Goal: Task Accomplishment & Management: Complete application form

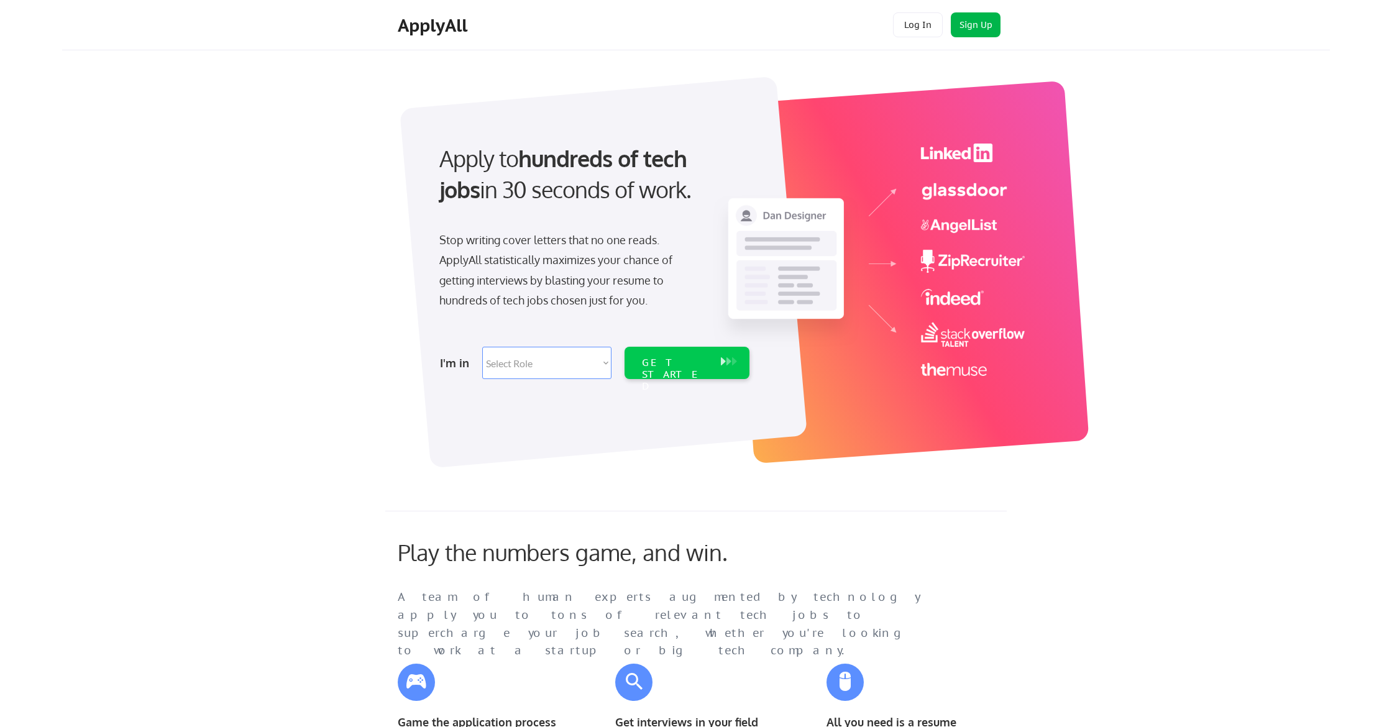
click at [969, 29] on button "Sign Up" at bounding box center [976, 24] width 50 height 25
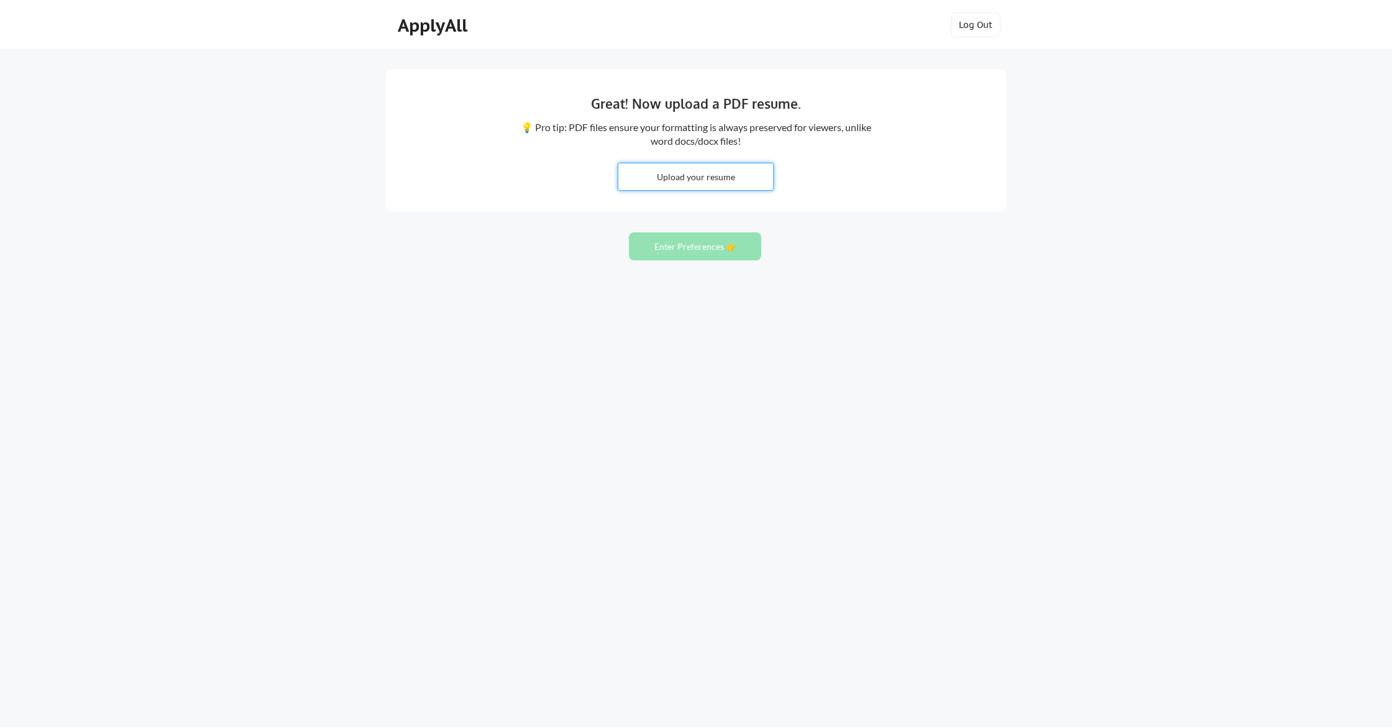
click at [715, 183] on input "file" at bounding box center [695, 176] width 155 height 27
type input "C:\fakepath\Bojan Antonović CV.pdf"
click at [732, 249] on button "Enter Preferences 👉" at bounding box center [695, 246] width 132 height 28
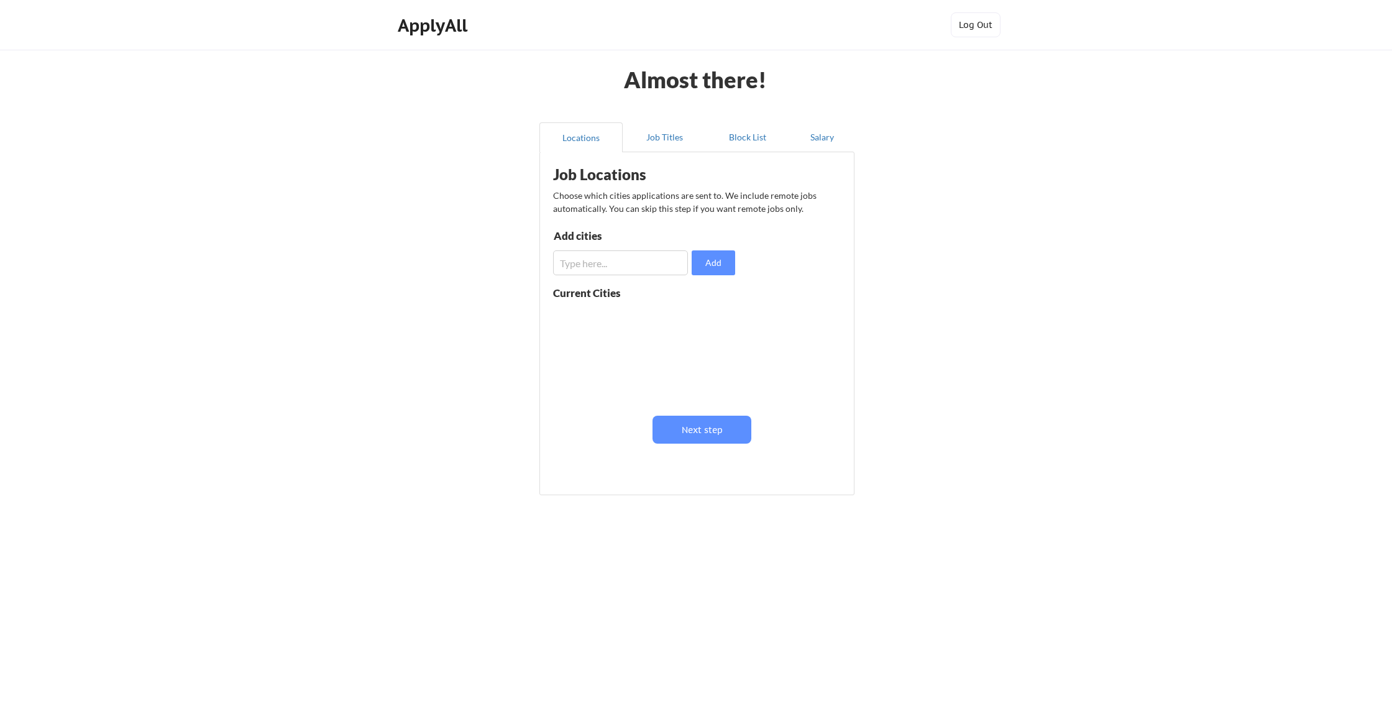
click at [594, 265] on input "input" at bounding box center [620, 262] width 135 height 25
type input "Zurich"
click at [704, 262] on button "Add" at bounding box center [713, 262] width 43 height 25
click at [695, 313] on button at bounding box center [696, 317] width 9 height 9
click at [616, 270] on input "input" at bounding box center [620, 262] width 135 height 25
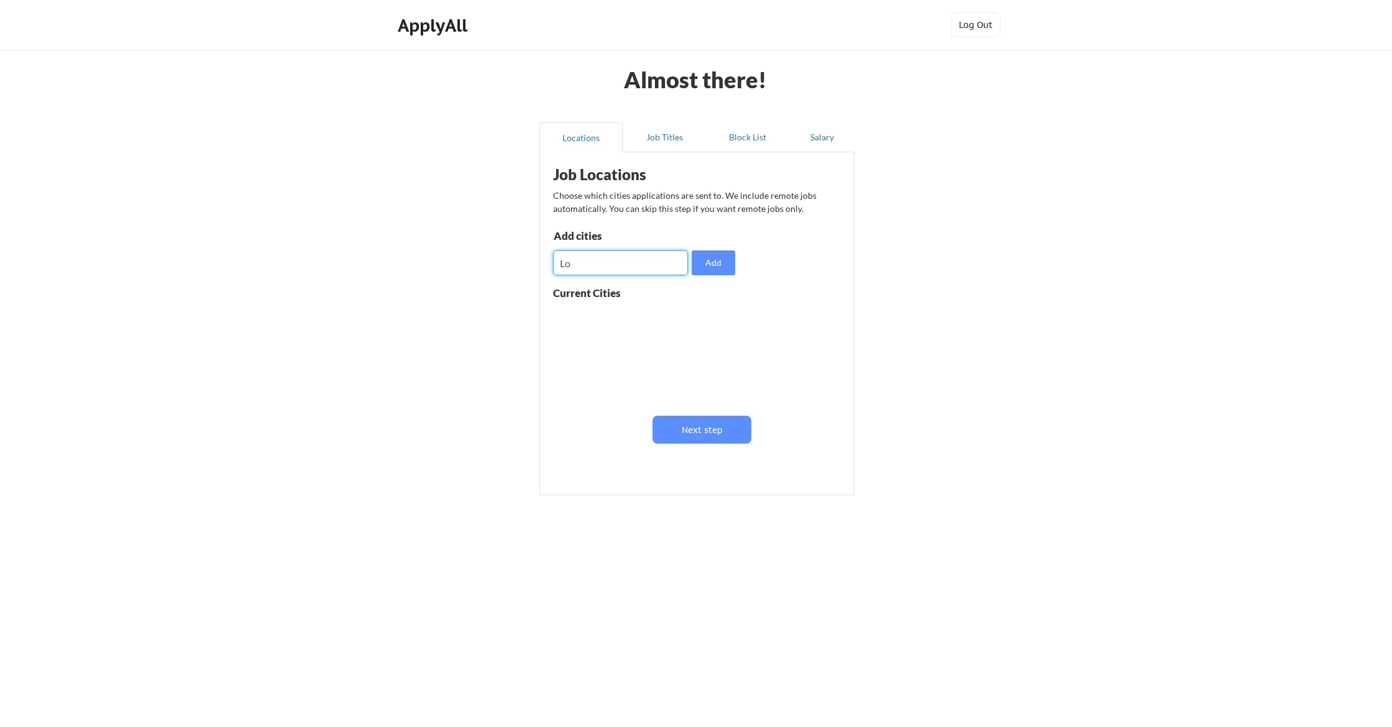
type input "Los"
drag, startPoint x: 640, startPoint y: 267, endPoint x: 521, endPoint y: 254, distance: 120.1
click at [522, 253] on div "Almost there! Locations Job Titles Block List Salary Job Locations Choose which…" at bounding box center [696, 363] width 1392 height 727
type input "Zurich"
click at [711, 260] on button "Add" at bounding box center [713, 262] width 43 height 25
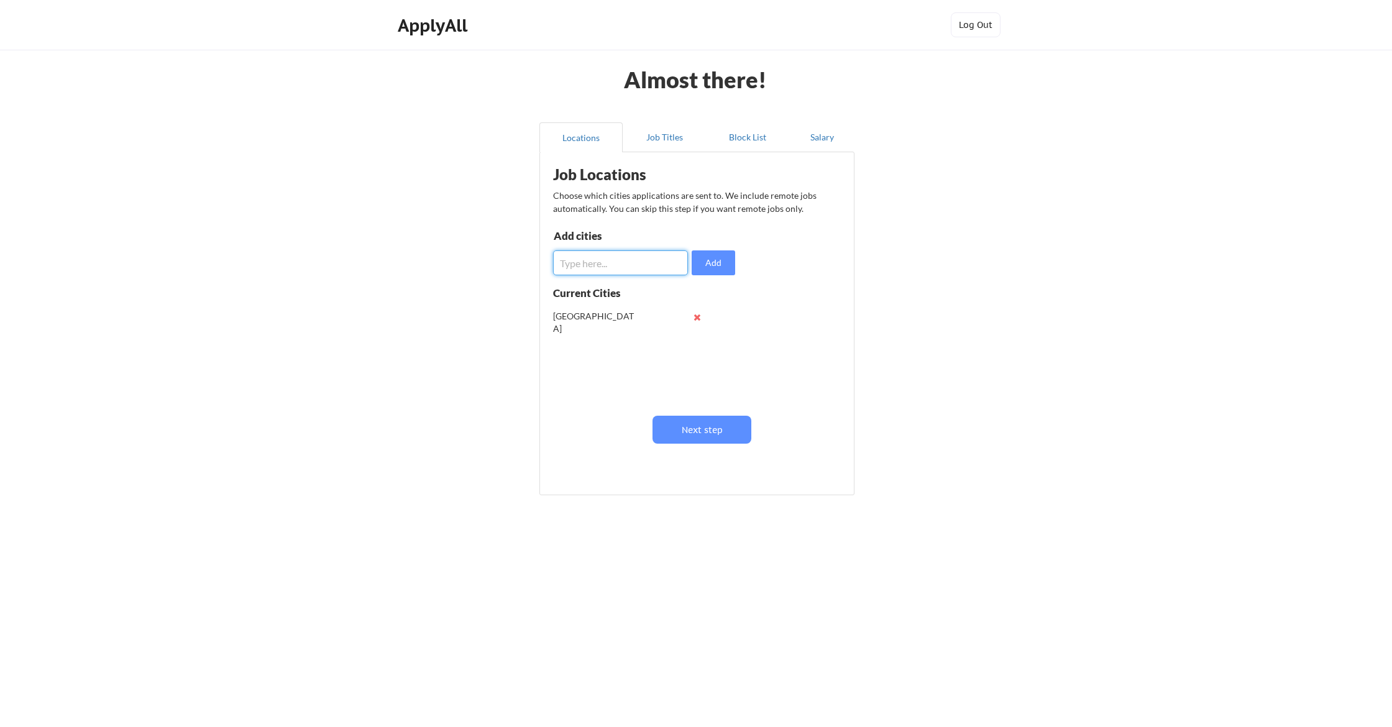
click at [659, 267] on input "input" at bounding box center [620, 262] width 135 height 25
type input "Bern"
drag, startPoint x: 703, startPoint y: 268, endPoint x: 673, endPoint y: 268, distance: 29.8
click at [702, 268] on button "Add" at bounding box center [713, 262] width 43 height 25
drag, startPoint x: 600, startPoint y: 267, endPoint x: 593, endPoint y: 268, distance: 7.1
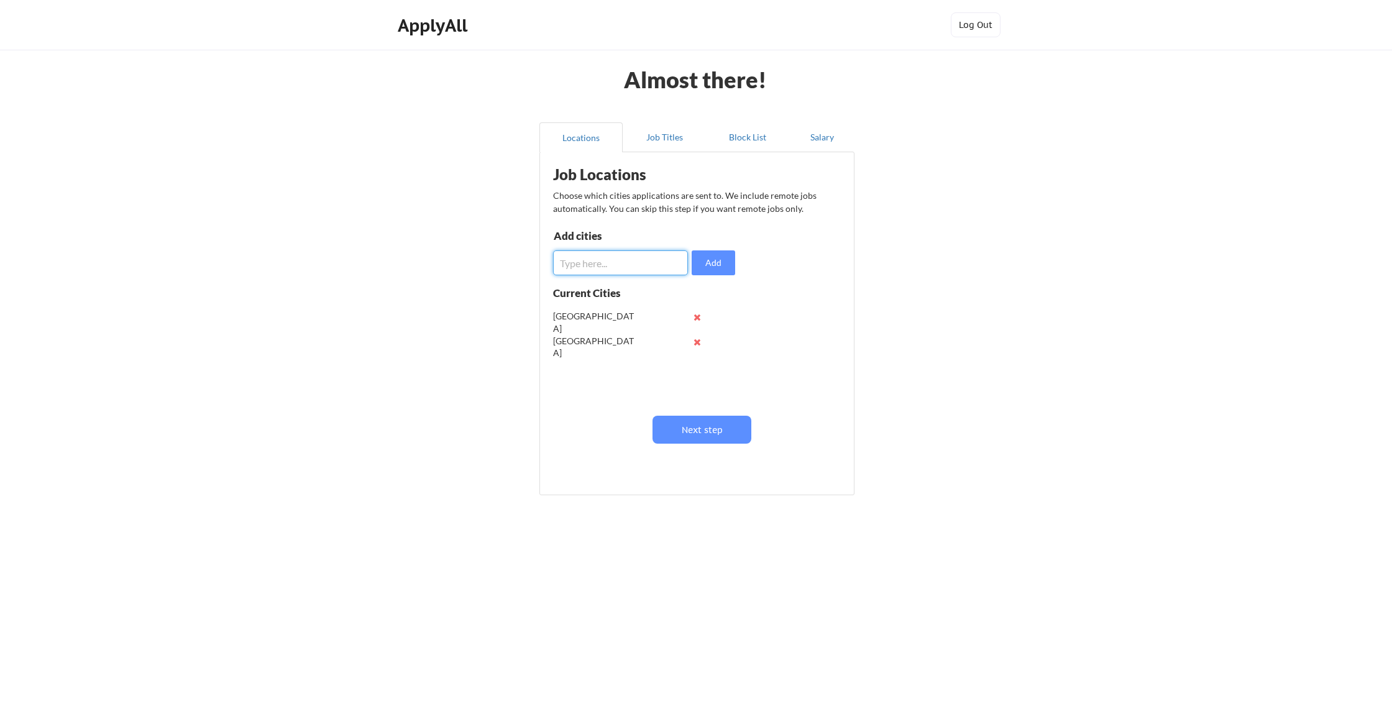
click at [600, 267] on input "input" at bounding box center [620, 262] width 135 height 25
type input "Lucerne"
click at [722, 262] on button "Add" at bounding box center [713, 262] width 43 height 25
click at [695, 429] on button "Next step" at bounding box center [701, 430] width 99 height 28
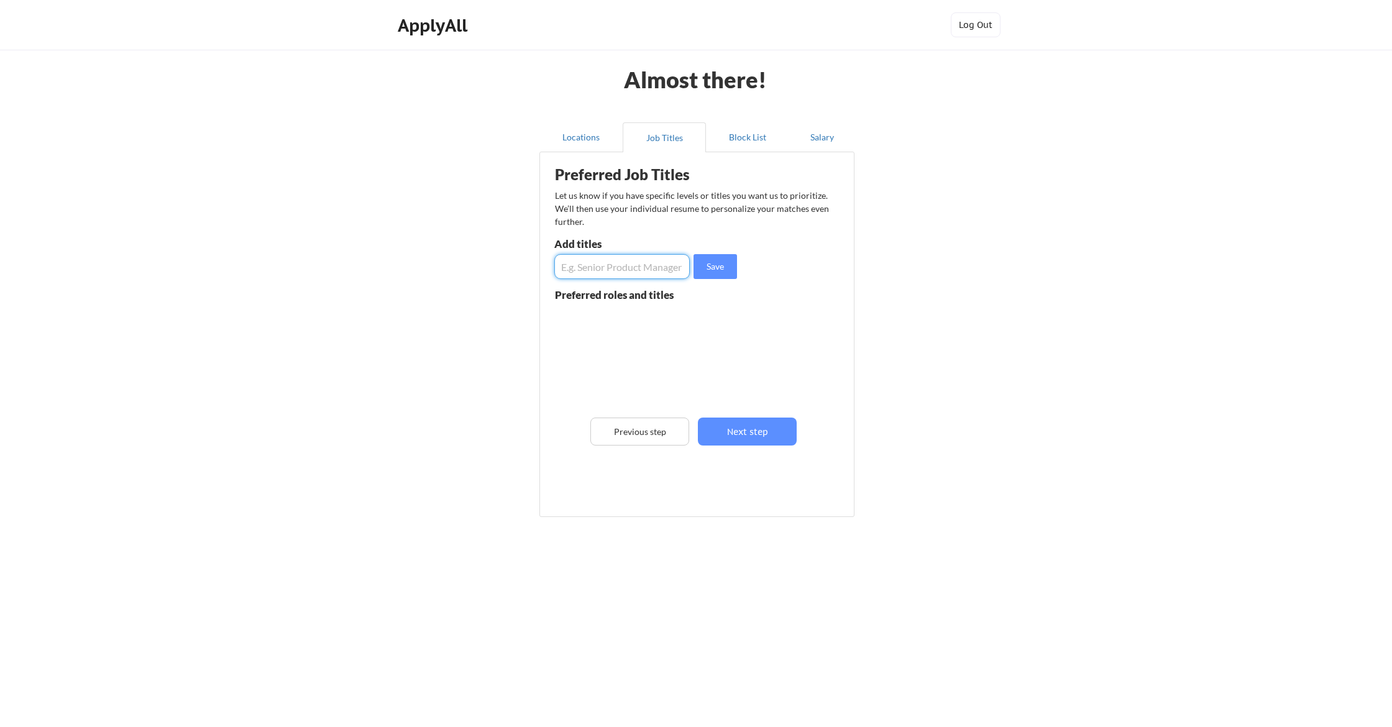
click at [627, 270] on input "input" at bounding box center [621, 266] width 135 height 25
type input "Java Developer"
click at [718, 267] on button "Save" at bounding box center [715, 266] width 43 height 25
drag, startPoint x: 769, startPoint y: 437, endPoint x: 800, endPoint y: 403, distance: 46.2
click at [769, 437] on button "Next step" at bounding box center [747, 432] width 99 height 28
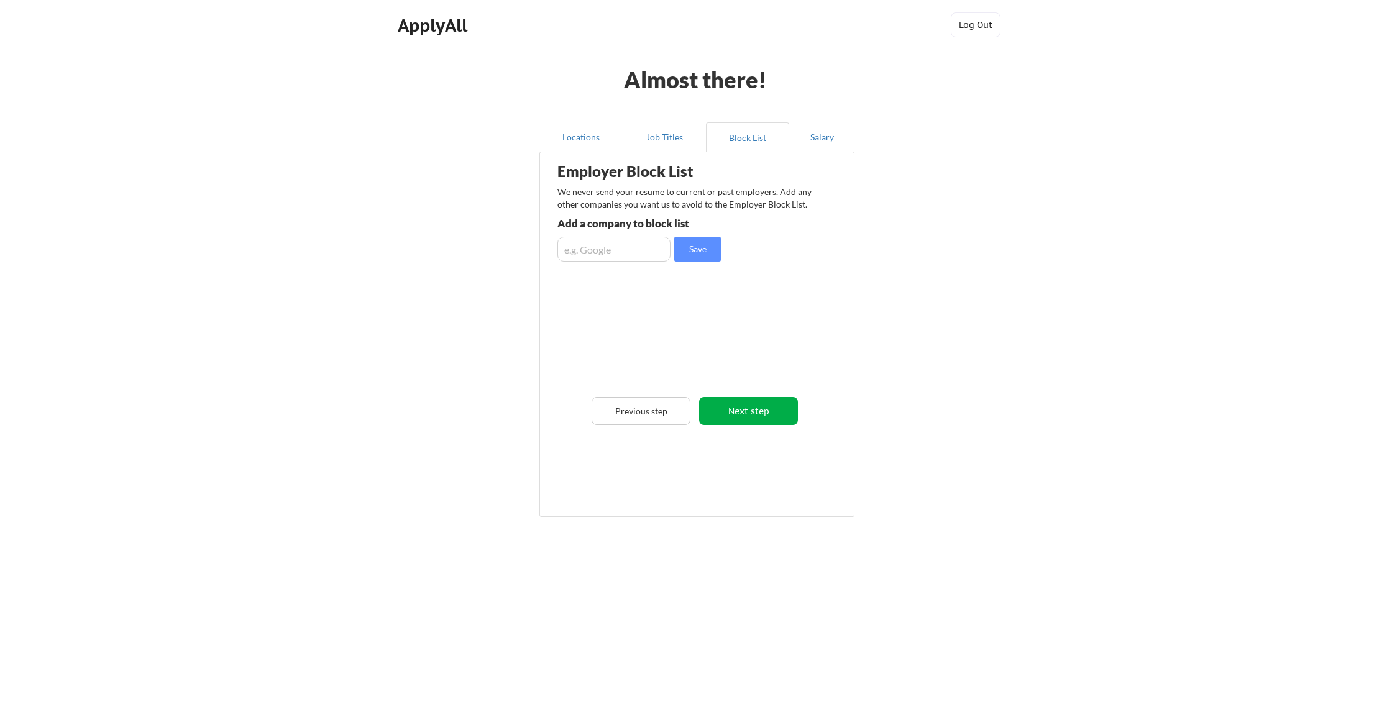
click at [770, 417] on button "Next step" at bounding box center [748, 411] width 99 height 28
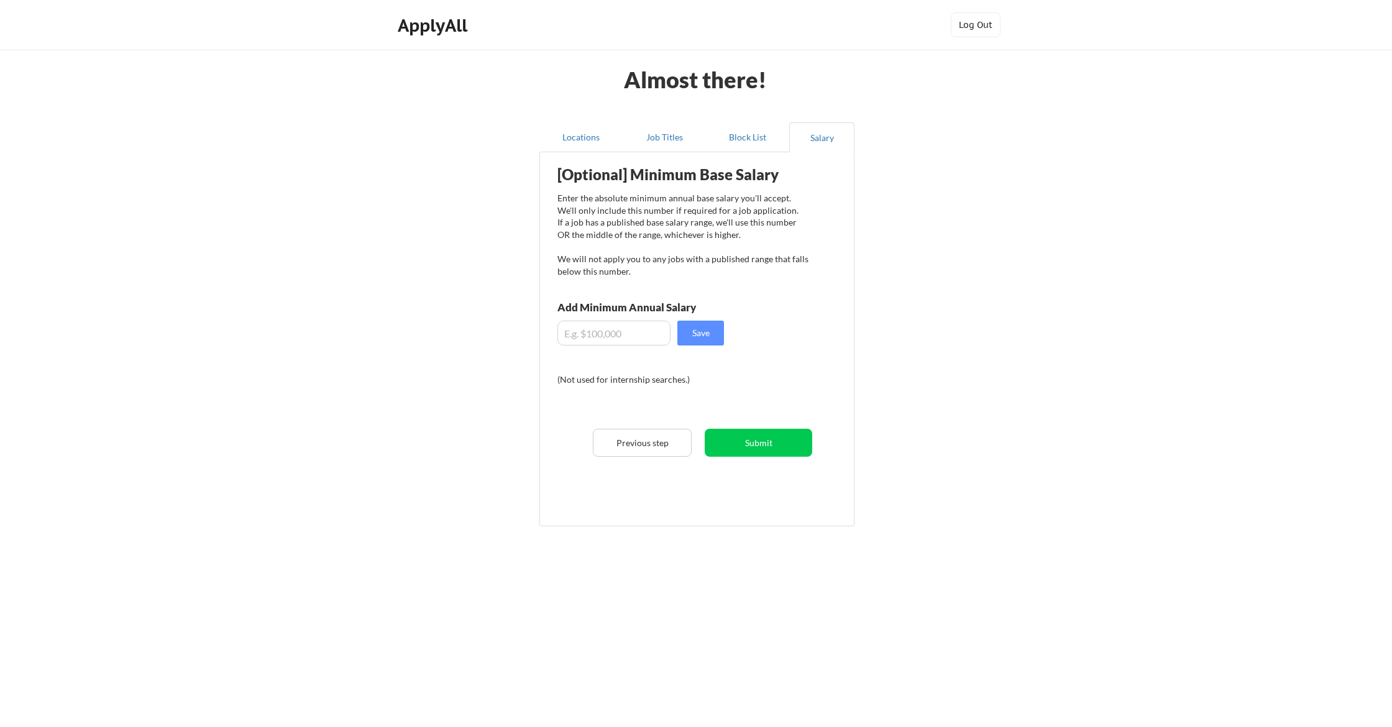
click at [631, 330] on input "input" at bounding box center [613, 333] width 113 height 25
type input "$100,000"
click at [783, 440] on button "Submit" at bounding box center [759, 443] width 108 height 28
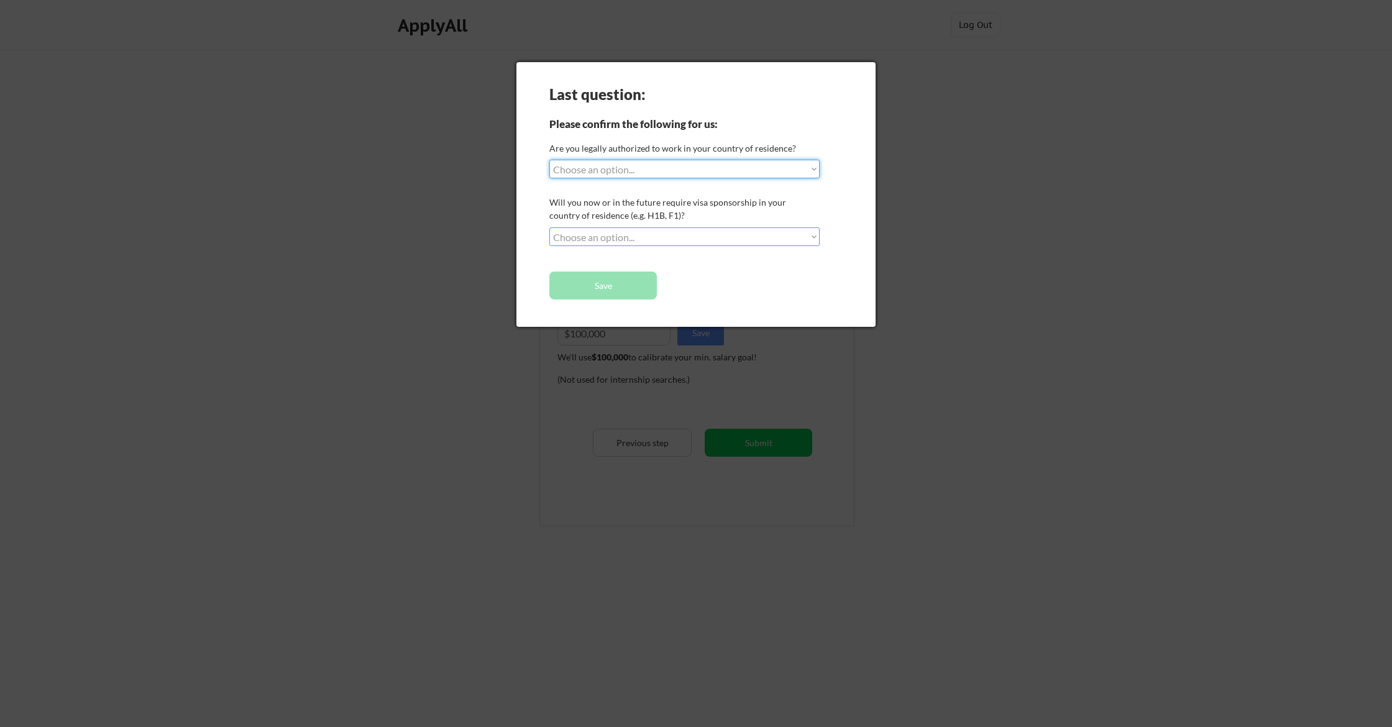
select select ""no__i_am_not__yet__authorized""
select select ""no__i_will_not_need_sponsorship""
click at [620, 280] on button "Save" at bounding box center [603, 286] width 108 height 28
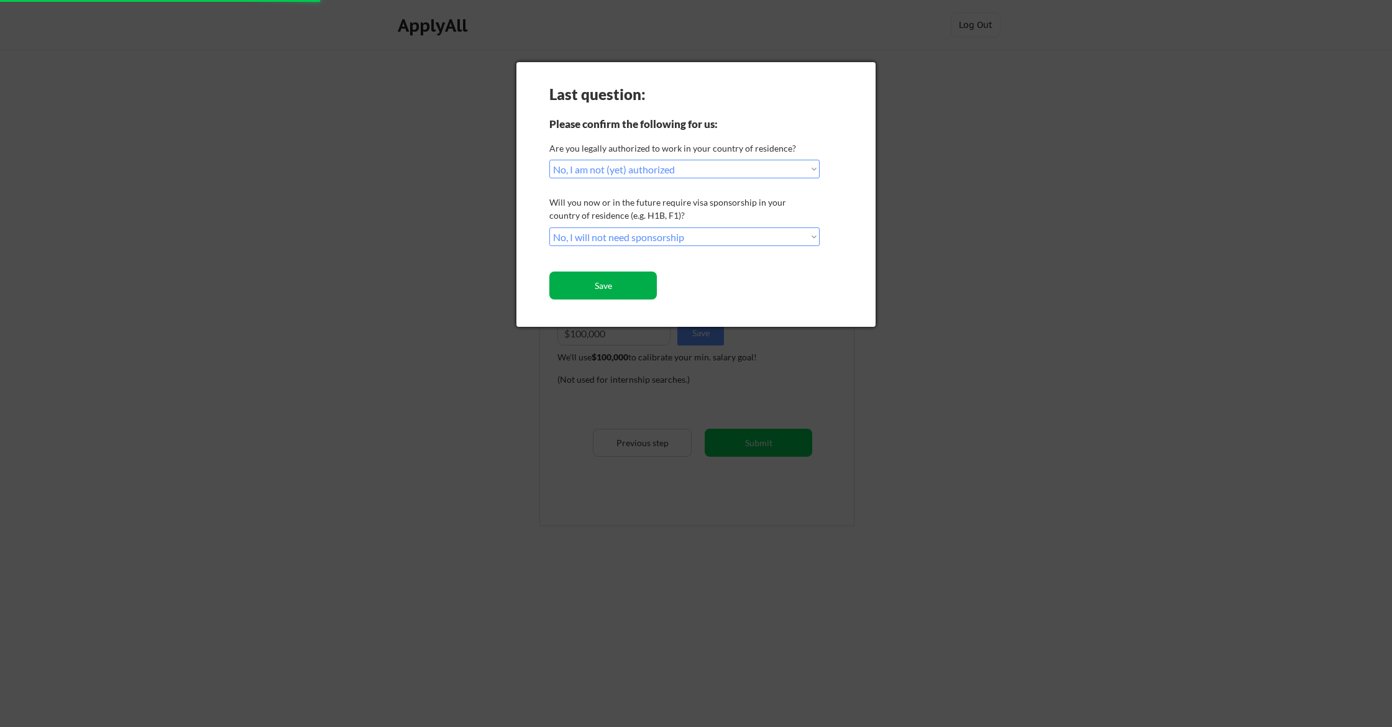
click at [630, 286] on button "Save" at bounding box center [603, 286] width 108 height 28
